Goal: Transaction & Acquisition: Purchase product/service

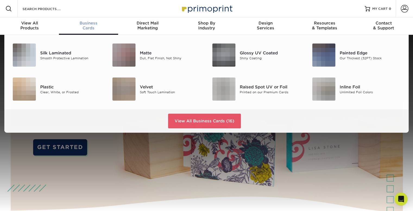
click at [91, 24] on span "Business" at bounding box center [88, 23] width 59 height 5
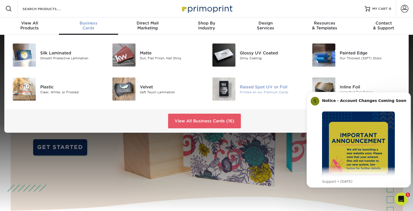
click at [249, 90] on div "Printed on our Premium Cards" at bounding box center [271, 92] width 62 height 5
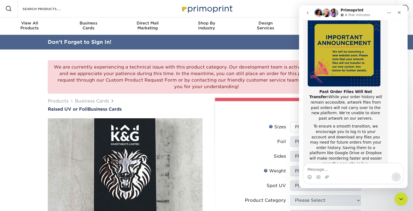
scroll to position [13, 0]
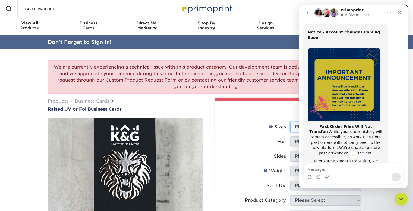
click at [293, 126] on select "Please Select 2" x 3.5" - Standard" at bounding box center [325, 127] width 71 height 10
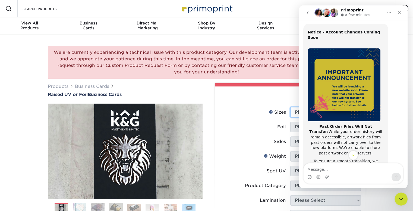
select select "2.00x3.50"
click at [290, 107] on select "Please Select 2" x 3.5" - Standard" at bounding box center [325, 112] width 71 height 10
click at [296, 126] on select "Please Select No Yes" at bounding box center [325, 127] width 71 height 10
click at [296, 127] on select "Please Select No Yes" at bounding box center [325, 127] width 71 height 10
click at [261, 137] on label "Sides" at bounding box center [255, 141] width 71 height 10
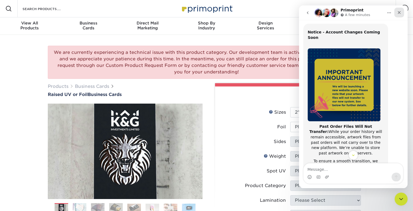
click at [399, 13] on icon "Close" at bounding box center [399, 12] width 3 height 3
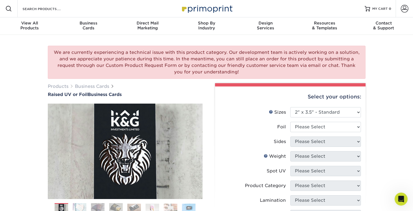
scroll to position [94, 0]
click at [323, 125] on select "Please Select No Yes" at bounding box center [325, 127] width 71 height 10
click at [322, 125] on select "Please Select No Yes" at bounding box center [325, 127] width 71 height 10
click at [316, 125] on select "Please Select No Yes" at bounding box center [325, 127] width 71 height 10
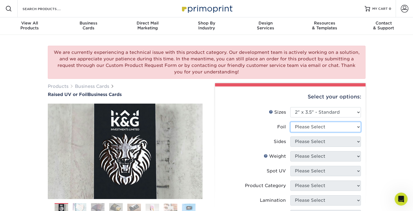
select select "0"
click at [290, 122] on select "Please Select No Yes" at bounding box center [325, 127] width 71 height 10
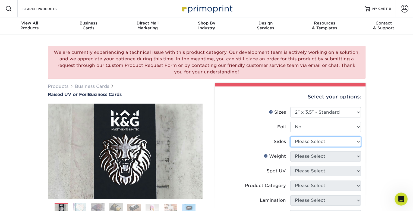
click at [306, 141] on select "Please Select Print Both Sides Print Front Only" at bounding box center [325, 141] width 71 height 10
select select "13abbda7-1d64-4f25-8bb2-c179b224825d"
click at [290, 136] on select "Please Select Print Both Sides Print Front Only" at bounding box center [325, 141] width 71 height 10
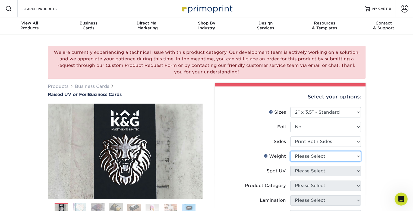
click at [307, 157] on select "Please Select 16PT" at bounding box center [325, 156] width 71 height 10
select select "16PT"
click at [290, 151] on select "Please Select 16PT" at bounding box center [325, 156] width 71 height 10
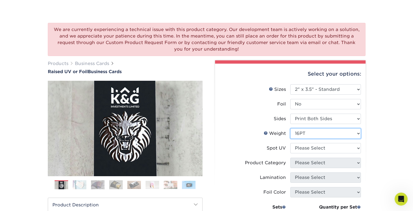
scroll to position [54, 0]
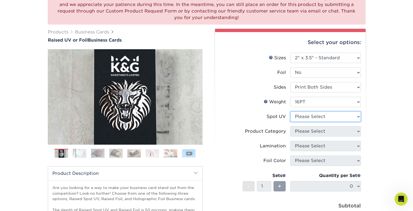
click at [320, 120] on select "Please Select No Spot UV Front Only" at bounding box center [325, 116] width 71 height 10
click at [290, 111] on select "Please Select No Spot UV Front Only" at bounding box center [325, 116] width 71 height 10
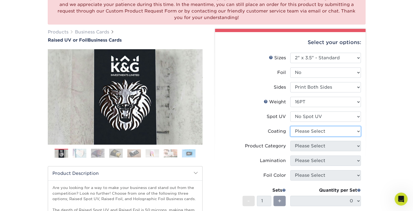
click at [312, 135] on select at bounding box center [325, 131] width 71 height 10
click at [290, 126] on select at bounding box center [325, 131] width 71 height 10
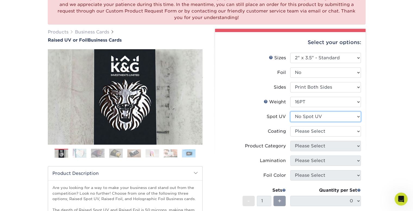
click at [315, 115] on select "Please Select No Spot UV Front Only" at bounding box center [325, 116] width 71 height 10
select select "1"
click at [290, 111] on select "Please Select No Spot UV Front Only" at bounding box center [325, 116] width 71 height 10
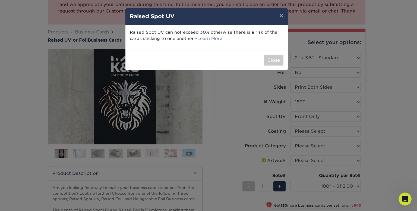
click at [266, 52] on div "Close" at bounding box center [206, 59] width 162 height 19
click at [272, 60] on button "Close" at bounding box center [274, 60] width 20 height 10
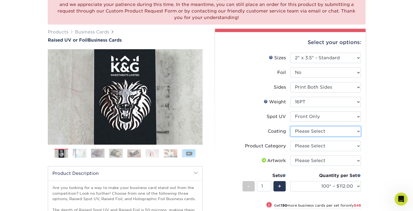
click at [312, 130] on select at bounding box center [325, 131] width 71 height 10
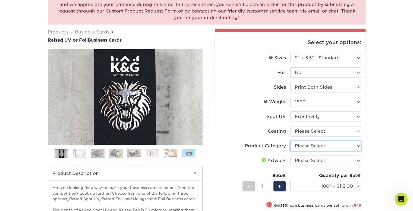
click at [310, 144] on select "Please Select Business Cards" at bounding box center [325, 146] width 71 height 10
select select "3b5148f1-0588-4f88-a218-97bcfdce65c1"
click at [290, 141] on select "Please Select Business Cards" at bounding box center [325, 146] width 71 height 10
click at [311, 160] on select "Please Select I will upload files I need a design - $100" at bounding box center [325, 160] width 71 height 10
select select "upload"
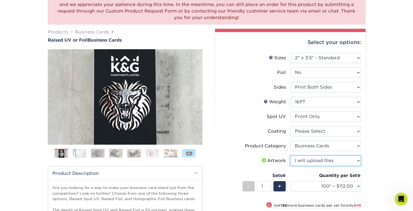
click at [290, 155] on select "Please Select I will upload files I need a design - $100" at bounding box center [325, 160] width 71 height 10
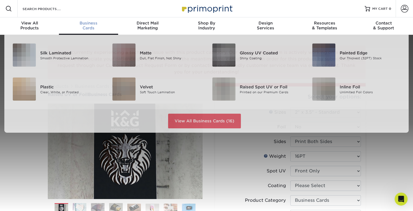
scroll to position [0, 0]
click at [88, 23] on span "Business" at bounding box center [88, 23] width 59 height 5
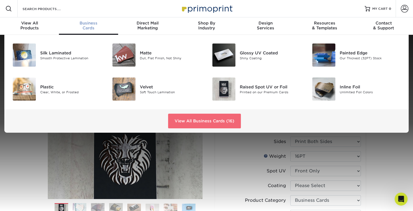
click at [181, 119] on link "View All Business Cards (16)" at bounding box center [204, 120] width 73 height 15
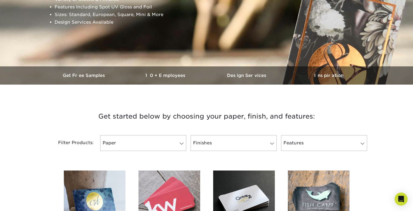
scroll to position [136, 0]
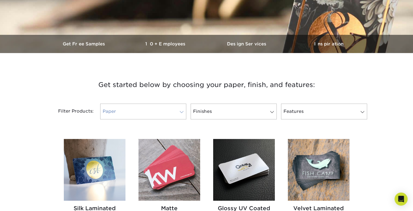
click at [162, 113] on link "Paper" at bounding box center [143, 111] width 86 height 16
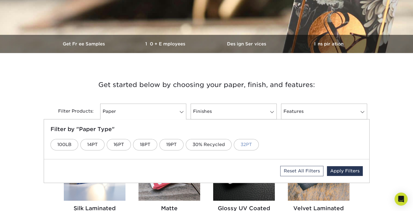
click at [240, 145] on link "32PT" at bounding box center [246, 144] width 25 height 11
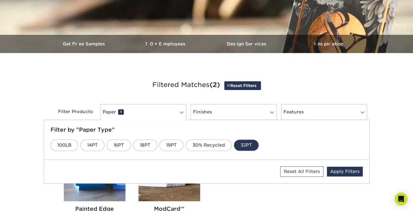
scroll to position [190, 0]
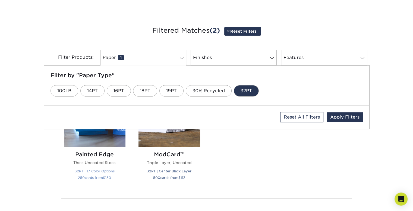
click at [90, 154] on h2 "Painted Edge" at bounding box center [95, 154] width 62 height 7
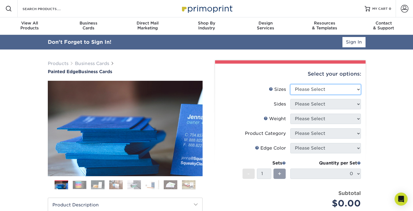
click at [305, 85] on select "Please Select 2" x 3.5" - Standard 2.125" x 3.375" - European 2.5" x 2.5" - Squ…" at bounding box center [325, 89] width 71 height 10
select select "2.00x3.50"
click at [290, 84] on select "Please Select 2" x 3.5" - Standard 2.125" x 3.375" - European 2.5" x 2.5" - Squ…" at bounding box center [325, 89] width 71 height 10
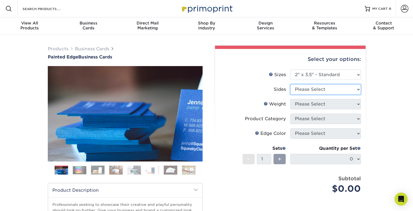
click at [301, 91] on select "Please Select Print Both Sides Print Front Only" at bounding box center [325, 89] width 71 height 10
select select "13abbda7-1d64-4f25-8bb2-c179b224825d"
click at [290, 84] on select "Please Select Print Both Sides Print Front Only" at bounding box center [325, 89] width 71 height 10
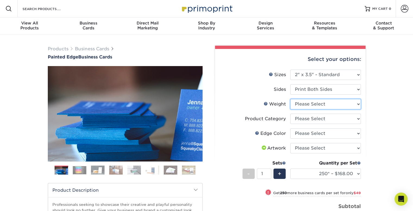
click at [305, 106] on select "Please Select 32PTUC" at bounding box center [325, 104] width 71 height 10
select select "32PTUC"
click at [290, 99] on select "Please Select 32PTUC" at bounding box center [325, 104] width 71 height 10
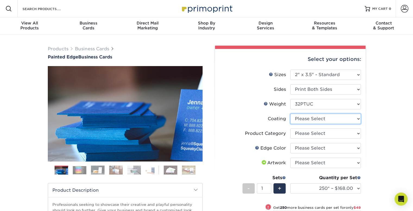
click at [303, 119] on select at bounding box center [325, 118] width 71 height 10
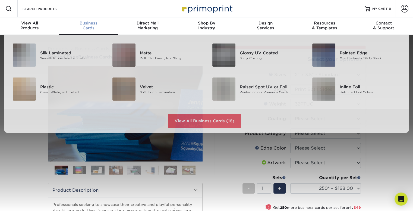
click at [87, 24] on span "Business" at bounding box center [88, 23] width 59 height 5
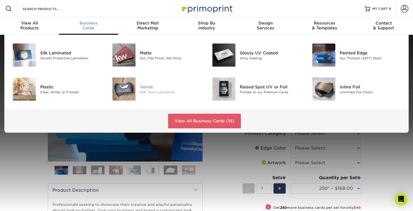
click at [147, 87] on div "Velvet" at bounding box center [171, 87] width 62 height 6
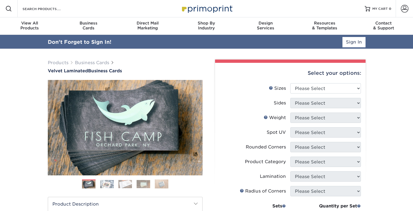
click at [305, 75] on div "Select your options:" at bounding box center [290, 73] width 142 height 21
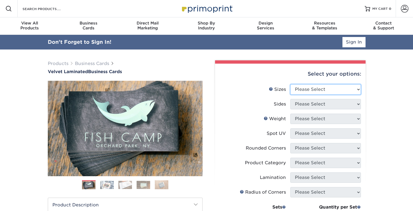
click at [306, 87] on select "Please Select 1.5" x 3.5" - Mini 1.75" x 3.5" - Mini 2" x 2" - Square 2" x 3" -…" at bounding box center [325, 89] width 71 height 10
select select "2.00x3.50"
click at [290, 84] on select "Please Select 1.5" x 3.5" - Mini 1.75" x 3.5" - Mini 2" x 2" - Square 2" x 3" -…" at bounding box center [325, 89] width 71 height 10
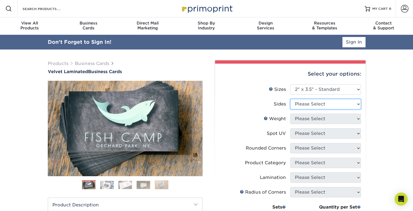
click at [304, 102] on select "Please Select Print Both Sides Print Front Only" at bounding box center [325, 104] width 71 height 10
select select "13abbda7-1d64-4f25-8bb2-c179b224825d"
click at [290, 99] on select "Please Select Print Both Sides Print Front Only" at bounding box center [325, 104] width 71 height 10
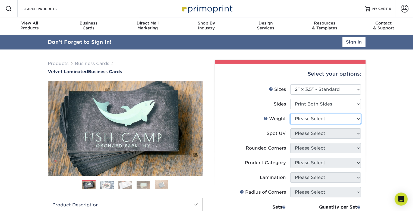
click at [308, 119] on select "Please Select 16PT" at bounding box center [325, 118] width 71 height 10
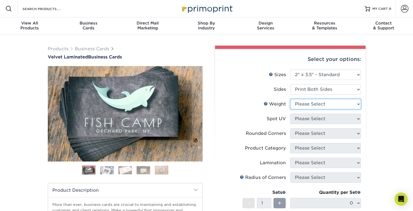
select select "16PT"
click at [290, 99] on select "Please Select 16PT" at bounding box center [325, 104] width 71 height 10
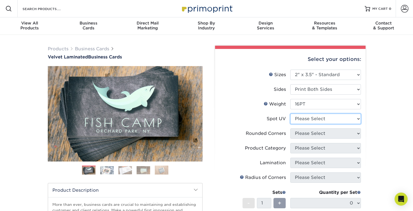
click at [308, 119] on select "Please Select No Spot UV Front and Back (Both Sides) Front Only Back Only" at bounding box center [325, 118] width 71 height 10
select select "0"
click at [290, 113] on select "Please Select No Spot UV Front and Back (Both Sides) Front Only Back Only" at bounding box center [325, 118] width 71 height 10
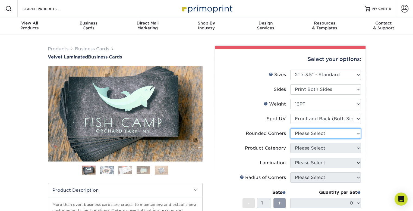
click at [309, 133] on select "Please Select Yes - Round 2 Corners Yes - Round 4 Corners No" at bounding box center [325, 133] width 71 height 10
click at [290, 128] on select "Please Select Yes - Round 2 Corners Yes - Round 4 Corners No" at bounding box center [325, 133] width 71 height 10
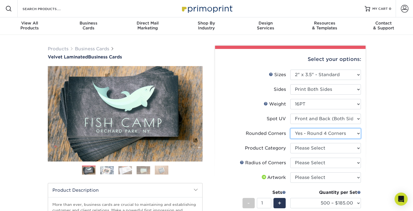
click at [310, 133] on select "Please Select Yes - Round 2 Corners Yes - Round 4 Corners No" at bounding box center [325, 133] width 71 height 10
select select "0"
click at [290, 128] on select "Please Select Yes - Round 2 Corners Yes - Round 4 Corners No" at bounding box center [325, 133] width 71 height 10
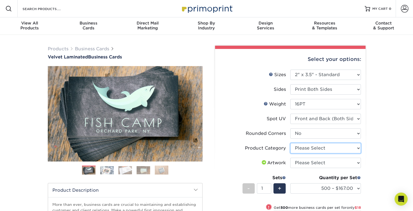
click at [309, 148] on select "Please Select Business Cards" at bounding box center [325, 148] width 71 height 10
select select "3b5148f1-0588-4f88-a218-97bcfdce65c1"
click at [290, 143] on select "Please Select Business Cards" at bounding box center [325, 148] width 71 height 10
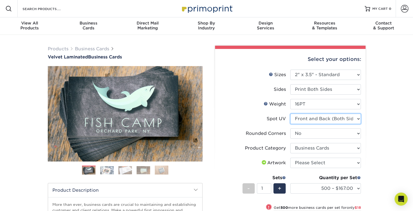
click at [320, 118] on select "Please Select No Spot UV Front and Back (Both Sides) Front Only Back Only" at bounding box center [325, 118] width 71 height 10
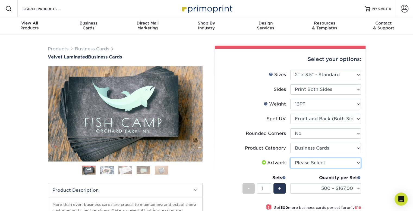
click at [355, 160] on select "Please Select I will upload files I need a design - $100" at bounding box center [325, 162] width 71 height 10
select select "upload"
click at [290, 157] on select "Please Select I will upload files I need a design - $100" at bounding box center [325, 162] width 71 height 10
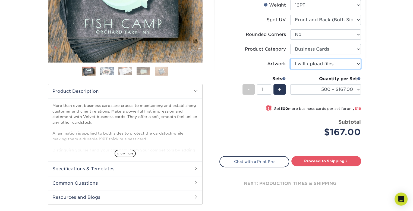
scroll to position [109, 0]
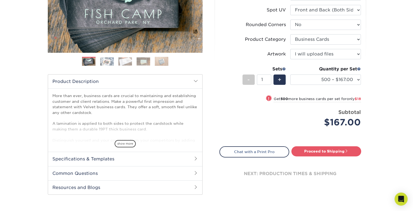
click at [268, 97] on span "!" at bounding box center [268, 99] width 1 height 6
select select "1000 – $185.00"
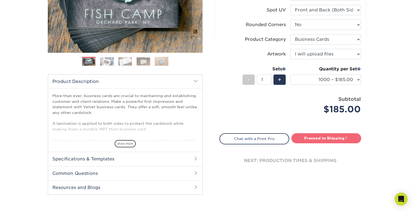
click at [319, 135] on link "Proceed to Shipping" at bounding box center [326, 138] width 70 height 10
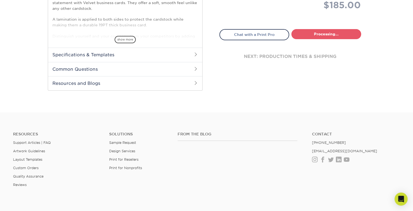
select select "229bb32e-f7fa-4589-a793-87ae929f7207"
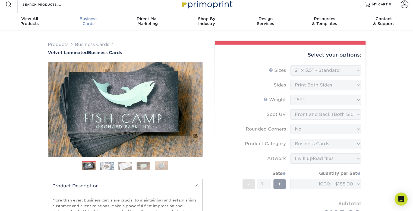
scroll to position [5, 0]
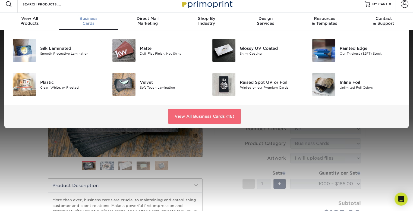
click at [192, 113] on link "View All Business Cards (16)" at bounding box center [204, 116] width 73 height 15
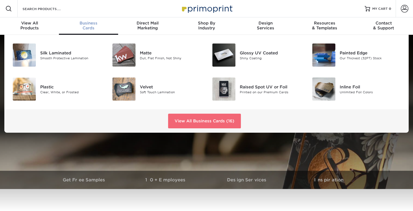
click at [192, 120] on link "View All Business Cards (16)" at bounding box center [204, 120] width 73 height 15
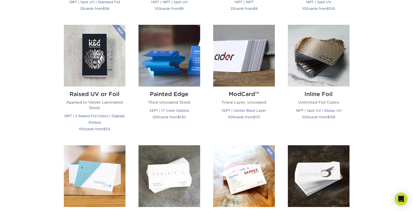
scroll to position [353, 0]
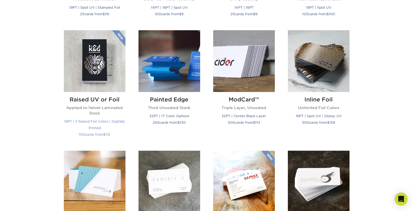
click at [94, 80] on img at bounding box center [95, 61] width 62 height 62
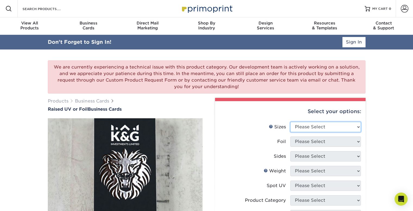
click at [311, 127] on select "Please Select 2" x 3.5" - Standard" at bounding box center [325, 127] width 71 height 10
select select "2.00x3.50"
click at [290, 122] on select "Please Select 2" x 3.5" - Standard" at bounding box center [325, 127] width 71 height 10
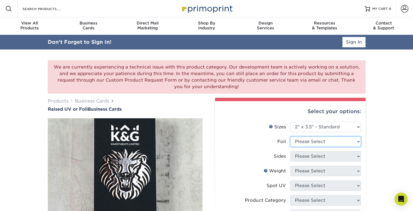
click at [305, 142] on select "Please Select No Yes" at bounding box center [325, 141] width 71 height 10
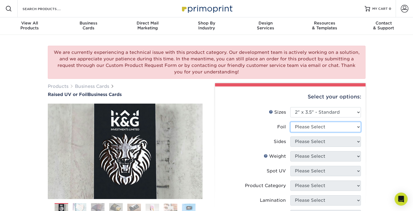
click at [304, 129] on select "Please Select No Yes" at bounding box center [325, 127] width 71 height 10
select select "0"
click at [290, 122] on select "Please Select No Yes" at bounding box center [325, 127] width 71 height 10
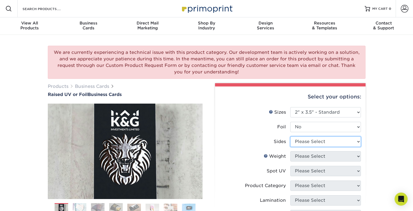
click at [304, 141] on select "Please Select Print Both Sides Print Front Only" at bounding box center [325, 141] width 71 height 10
select select "13abbda7-1d64-4f25-8bb2-c179b224825d"
click at [290, 136] on select "Please Select Print Both Sides Print Front Only" at bounding box center [325, 141] width 71 height 10
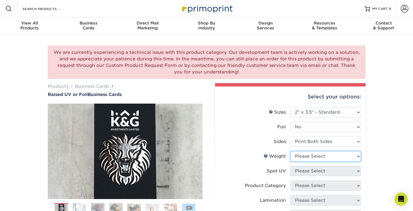
click at [304, 156] on select "Please Select 16PT" at bounding box center [325, 156] width 71 height 10
select select "16PT"
click at [290, 151] on select "Please Select 16PT" at bounding box center [325, 156] width 71 height 10
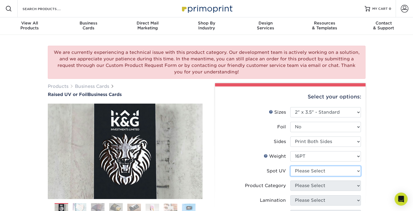
click at [308, 170] on select "Please Select No Spot UV Front Only" at bounding box center [325, 171] width 71 height 10
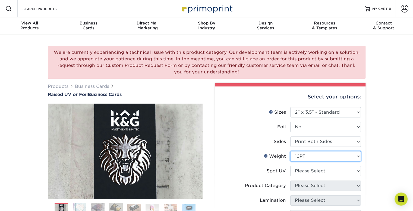
click at [299, 154] on select "Please Select 16PT" at bounding box center [325, 156] width 71 height 10
click at [266, 156] on link "Weight Help" at bounding box center [266, 155] width 4 height 4
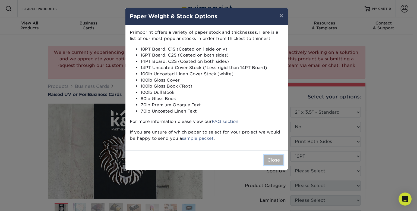
click at [268, 156] on button "Close" at bounding box center [274, 160] width 20 height 10
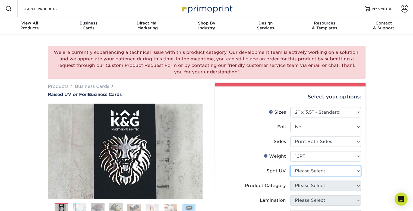
click at [313, 168] on select "Please Select No Spot UV Front Only" at bounding box center [325, 171] width 71 height 10
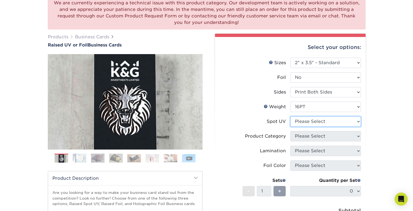
scroll to position [81, 0]
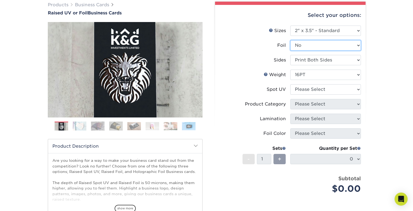
click at [310, 43] on select "Please Select No Yes" at bounding box center [325, 45] width 71 height 10
select select "1"
click at [290, 40] on select "Please Select No Yes" at bounding box center [325, 45] width 71 height 10
select select "-1"
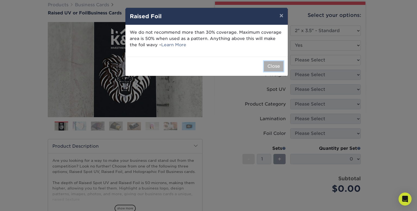
click at [273, 66] on button "Close" at bounding box center [274, 66] width 20 height 10
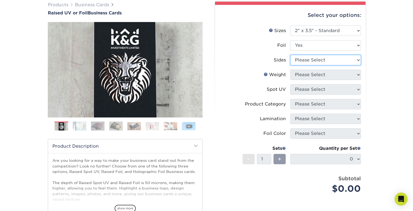
click at [312, 61] on select "Please Select Print Both Sides - Foil Both Sides Print Both Sides - Foil Front …" at bounding box center [325, 60] width 71 height 10
select select "34527644-b4fd-4ffb-9092-1318eefcd9d9"
click at [290, 55] on select "Please Select Print Both Sides - Foil Both Sides Print Both Sides - Foil Front …" at bounding box center [325, 60] width 71 height 10
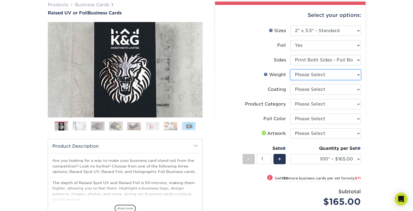
click at [311, 75] on select "Please Select 16PT" at bounding box center [325, 74] width 71 height 10
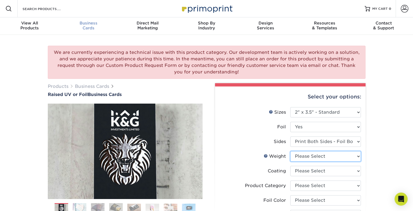
scroll to position [0, 0]
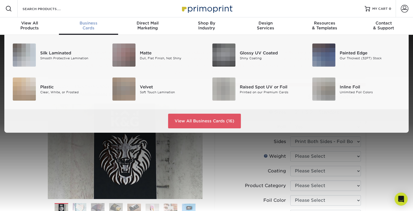
click at [87, 25] on div "Business Cards" at bounding box center [88, 26] width 59 height 10
